Goal: Find specific page/section: Find specific page/section

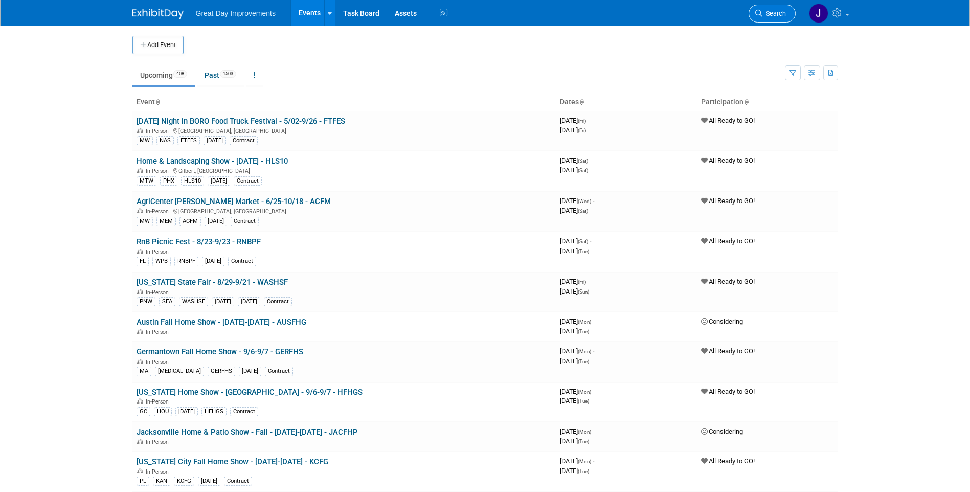
click at [774, 11] on span "Search" at bounding box center [775, 14] width 24 height 8
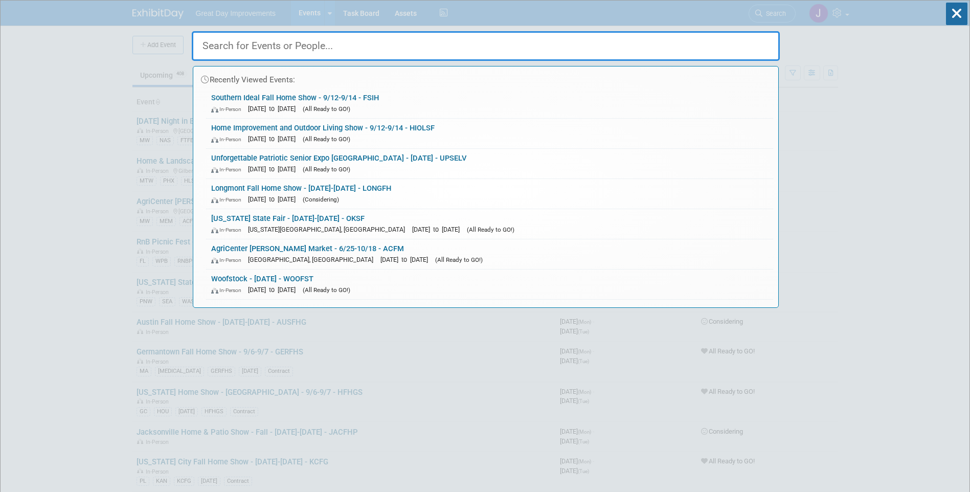
paste input "COCHGS"
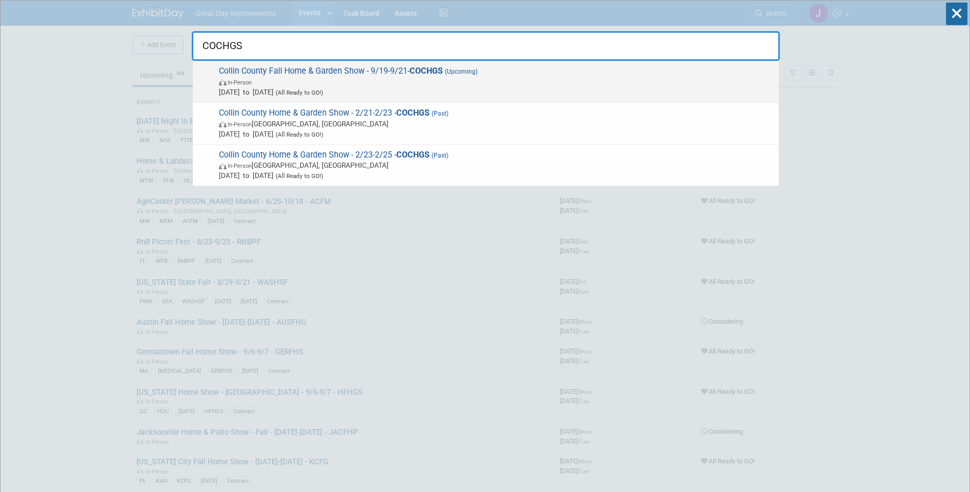
type input "COCHGS"
click at [400, 82] on span "In-Person" at bounding box center [496, 82] width 555 height 10
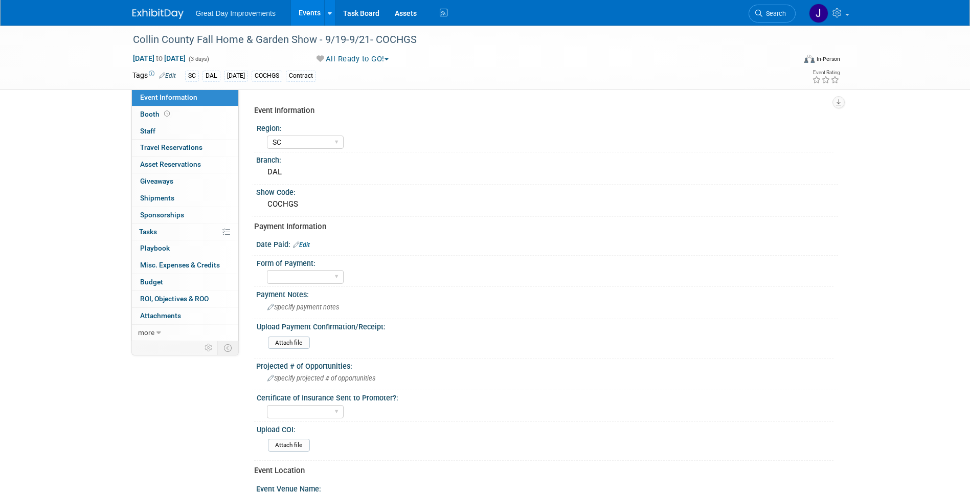
select select "SC"
click at [199, 44] on div "Collin County Fall Home & Garden Show - 9/19-9/21- COCHGS" at bounding box center [454, 40] width 651 height 18
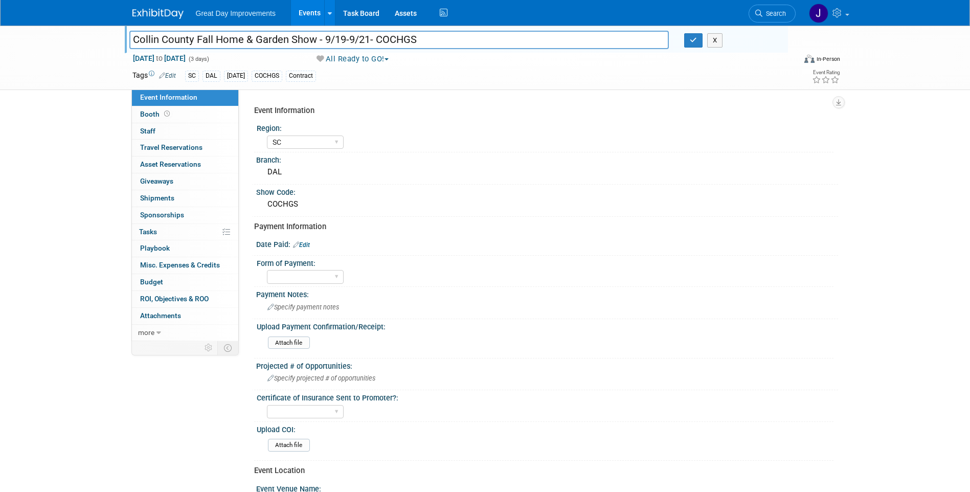
click at [151, 38] on input "Collin County Fall Home & Garden Show - 9/19-9/21- COCHGS" at bounding box center [399, 40] width 540 height 18
drag, startPoint x: 151, startPoint y: 38, endPoint x: 461, endPoint y: 61, distance: 310.8
click at [461, 61] on div "Collin County Fall Home & Garden Show - 9/19-9/21- COCHGS Collin County Fall Ho…" at bounding box center [485, 58] width 721 height 64
click at [565, 117] on div "Event Information Region: GC MA MW MTW NE NEW OV PL PNW SA SE SC UMW FL Branch:…" at bounding box center [542, 378] width 576 height 555
click at [863, 254] on div "Collin County Fall Home & Garden Show - 9/19-9/21- COCHGS Collin County Fall Ho…" at bounding box center [485, 351] width 970 height 651
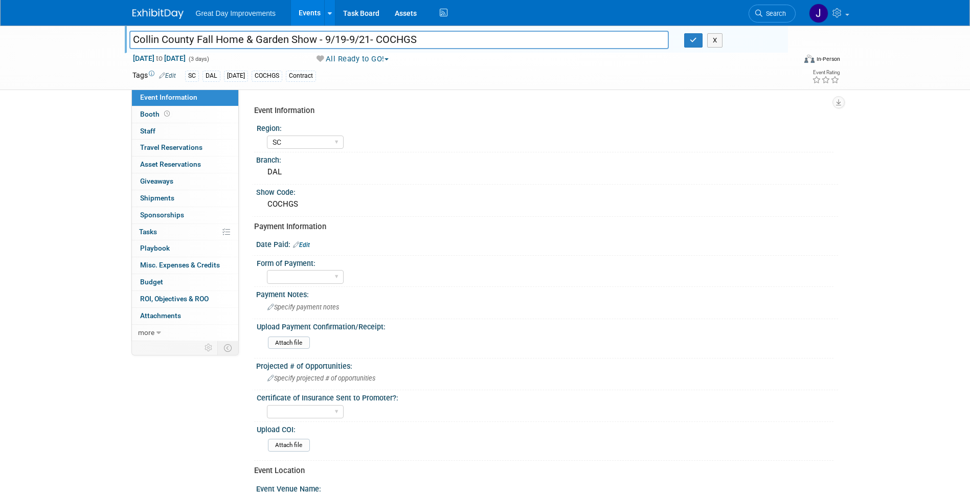
drag, startPoint x: 462, startPoint y: 41, endPoint x: 126, endPoint y: 44, distance: 335.6
click at [126, 44] on div "Collin County Fall Home & Garden Show - 9/19-9/21- COCHGS" at bounding box center [400, 40] width 556 height 15
